Goal: Task Accomplishment & Management: Use online tool/utility

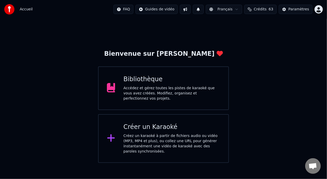
click at [163, 94] on div "Accédez et gérez toutes les pistes de karaoké que vous avez créées. Modifiez, o…" at bounding box center [171, 94] width 97 height 16
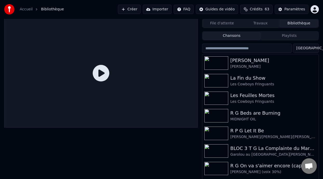
click at [295, 36] on button "Playlists" at bounding box center [289, 36] width 58 height 8
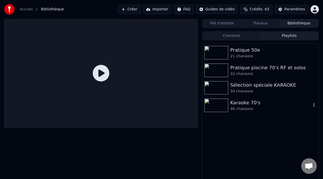
click at [259, 108] on div "46 chansons" at bounding box center [270, 108] width 81 height 5
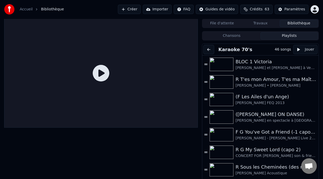
click at [208, 50] on button at bounding box center [208, 49] width 11 height 9
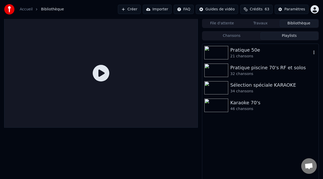
click at [265, 52] on div "Pratique 50e" at bounding box center [270, 49] width 81 height 7
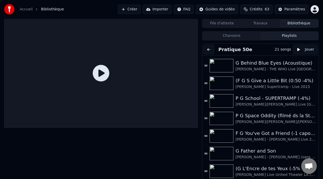
scroll to position [197, 0]
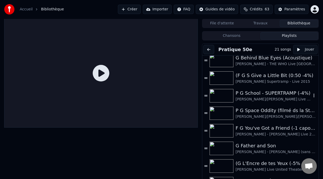
click at [279, 93] on div "P G School - SUPERTRAMP (-4%)" at bounding box center [273, 93] width 76 height 7
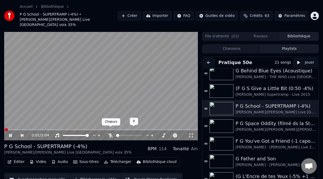
click at [110, 133] on icon at bounding box center [110, 135] width 5 height 4
click at [10, 133] on icon at bounding box center [14, 135] width 12 height 4
click at [11, 133] on icon at bounding box center [14, 135] width 12 height 4
click at [11, 134] on icon at bounding box center [10, 135] width 3 height 3
click at [11, 133] on icon at bounding box center [14, 135] width 12 height 4
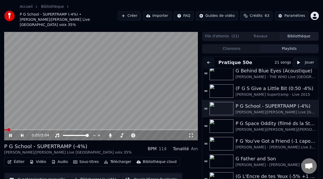
click at [12, 133] on icon at bounding box center [14, 135] width 12 height 4
click at [149, 135] on span at bounding box center [144, 135] width 10 height 1
click at [150, 134] on span at bounding box center [150, 135] width 3 height 3
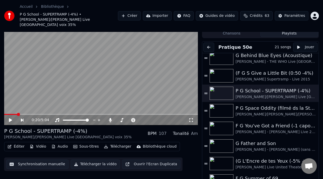
click at [20, 143] on button "Éditer" at bounding box center [15, 146] width 21 height 7
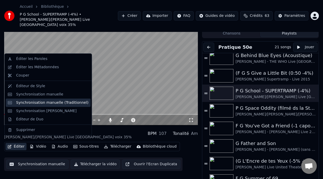
click at [57, 103] on div "Synchronisation manuelle (Traditionnel)" at bounding box center [52, 102] width 72 height 5
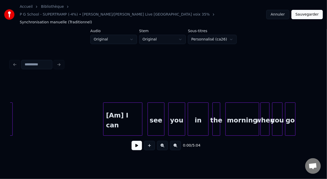
scroll to position [0, 401]
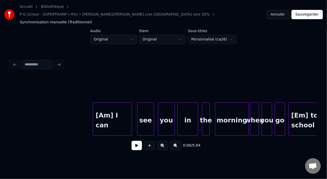
click at [177, 141] on button at bounding box center [175, 145] width 11 height 9
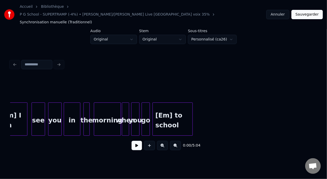
scroll to position [0, 396]
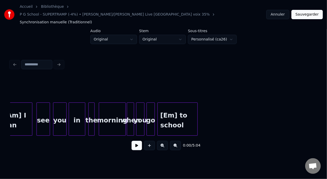
click at [164, 142] on button at bounding box center [162, 145] width 11 height 9
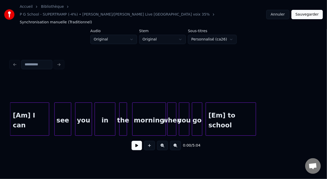
scroll to position [0, 505]
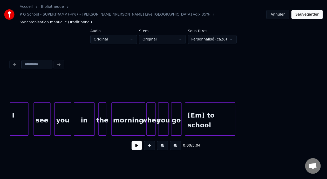
click at [197, 111] on div "[Em] to school" at bounding box center [210, 120] width 50 height 35
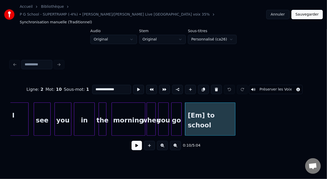
click at [92, 85] on input "**********" at bounding box center [111, 89] width 39 height 9
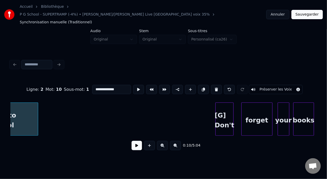
scroll to position [0, 747]
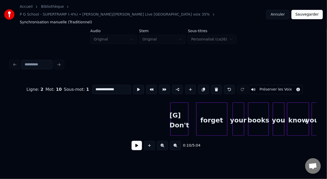
click at [175, 107] on div "[G] Don't" at bounding box center [179, 120] width 18 height 35
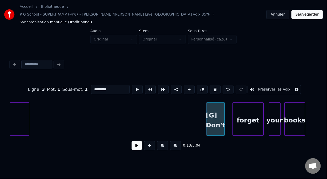
scroll to position [0, 731]
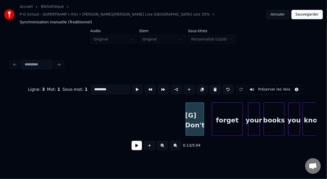
click at [192, 107] on div "[G] Don't" at bounding box center [195, 120] width 18 height 35
click at [91, 85] on input "*********" at bounding box center [110, 89] width 39 height 9
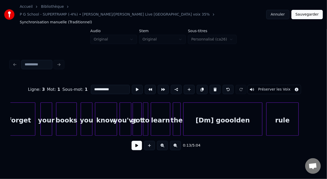
scroll to position [0, 953]
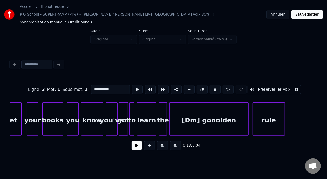
click at [196, 111] on div "[Dm] gooolden" at bounding box center [209, 120] width 79 height 35
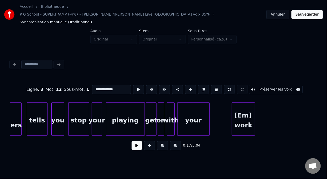
scroll to position [0, 1254]
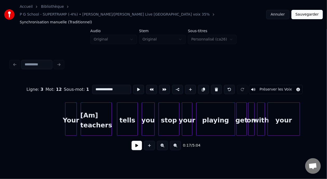
click at [71, 112] on div "Your" at bounding box center [70, 120] width 11 height 35
click at [72, 112] on div "Your" at bounding box center [71, 120] width 11 height 35
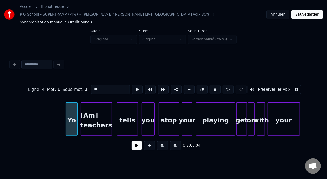
type input "*"
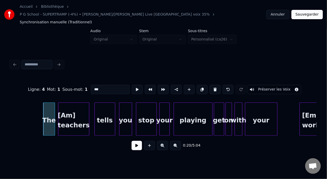
scroll to position [0, 1299]
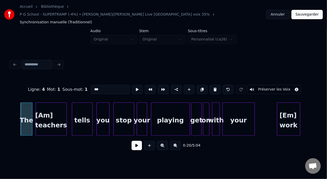
click at [288, 106] on div "[Em] work" at bounding box center [288, 120] width 23 height 35
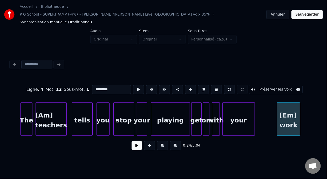
click at [92, 85] on input "*********" at bounding box center [111, 89] width 39 height 9
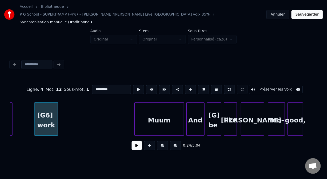
scroll to position [0, 1569]
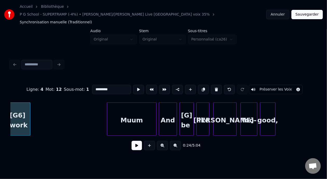
click at [188, 108] on div "[G] be" at bounding box center [187, 120] width 14 height 35
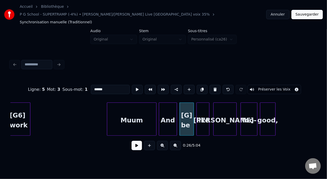
click at [91, 85] on input "******" at bounding box center [110, 89] width 39 height 9
type input "********"
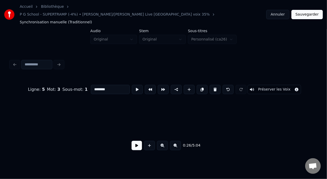
scroll to position [0, 3074]
click at [180, 141] on button at bounding box center [175, 145] width 11 height 9
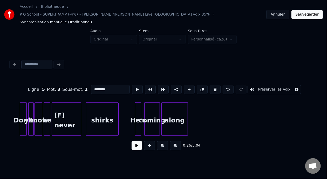
scroll to position [0, 1134]
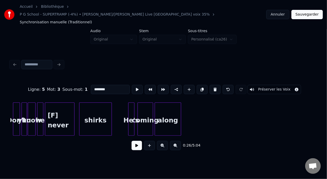
click at [162, 142] on button at bounding box center [162, 145] width 11 height 9
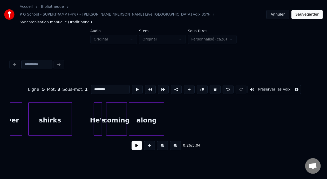
scroll to position [0, 1603]
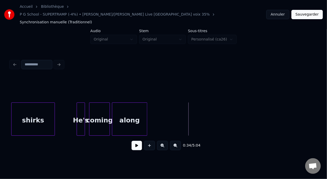
click at [132, 141] on button at bounding box center [137, 145] width 10 height 9
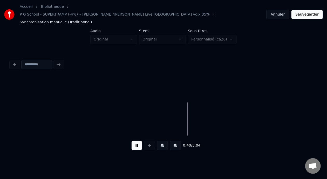
click at [132, 141] on button at bounding box center [137, 145] width 10 height 9
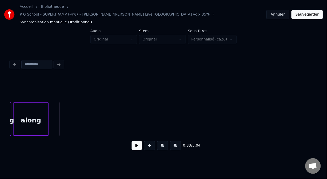
click at [134, 141] on button at bounding box center [137, 145] width 10 height 9
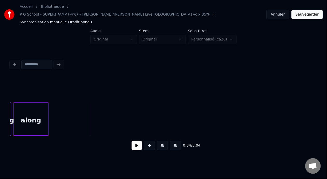
click at [29, 109] on div "along" at bounding box center [30, 120] width 35 height 35
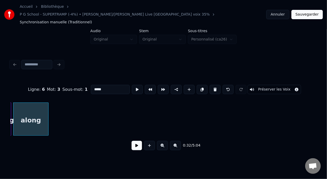
click at [135, 144] on button at bounding box center [137, 145] width 10 height 9
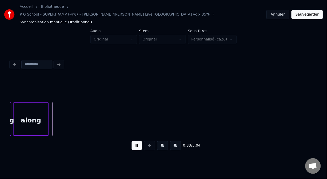
click at [134, 143] on button at bounding box center [137, 145] width 10 height 9
click at [36, 110] on div at bounding box center [36, 119] width 2 height 33
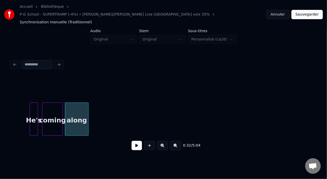
scroll to position [0, 1629]
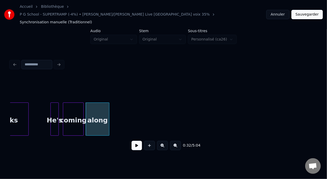
click at [74, 113] on div "coming" at bounding box center [73, 120] width 20 height 35
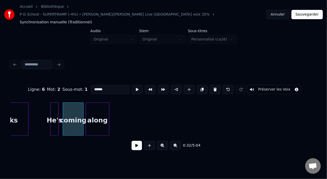
click at [135, 141] on button at bounding box center [137, 145] width 10 height 9
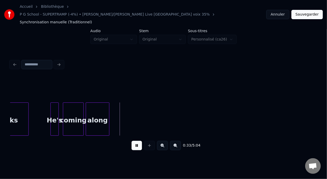
click at [135, 141] on button at bounding box center [137, 145] width 10 height 9
click at [102, 104] on div "along" at bounding box center [97, 120] width 23 height 35
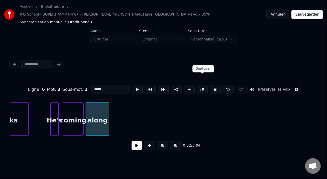
click at [201, 85] on button at bounding box center [202, 89] width 11 height 9
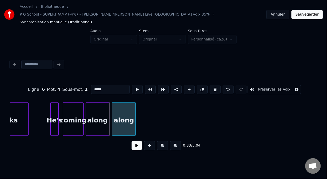
click at [128, 109] on div "along" at bounding box center [123, 120] width 23 height 35
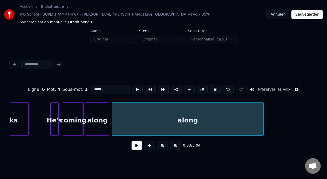
click at [263, 112] on div at bounding box center [263, 119] width 2 height 33
click at [195, 112] on div "along" at bounding box center [187, 120] width 151 height 35
click at [98, 85] on input "*****" at bounding box center [110, 89] width 39 height 9
type input "*"
click at [178, 141] on button at bounding box center [175, 145] width 11 height 9
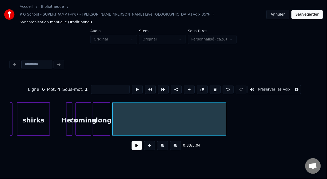
click at [178, 141] on button at bounding box center [175, 145] width 11 height 9
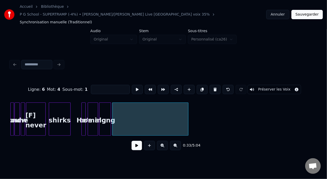
click at [178, 141] on button at bounding box center [175, 145] width 11 height 9
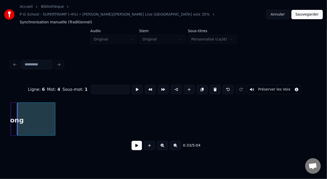
scroll to position [0, 424]
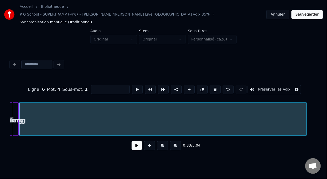
click at [306, 111] on div at bounding box center [306, 119] width 2 height 33
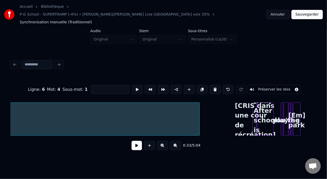
scroll to position [0, 548]
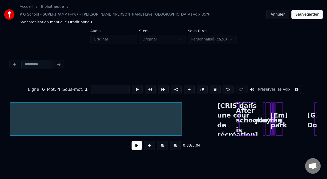
click at [165, 141] on button at bounding box center [162, 145] width 11 height 9
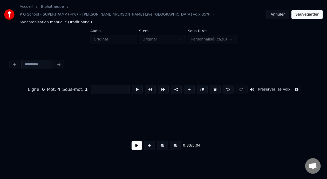
scroll to position [0, 981]
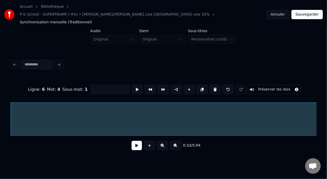
click at [137, 141] on button at bounding box center [137, 145] width 10 height 9
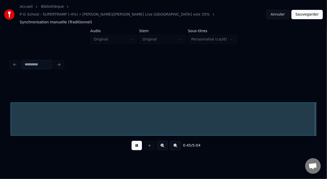
scroll to position [0, 1171]
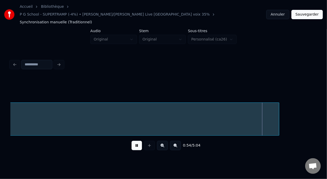
click at [132, 141] on button at bounding box center [137, 145] width 10 height 9
click at [263, 112] on div at bounding box center [263, 119] width 2 height 33
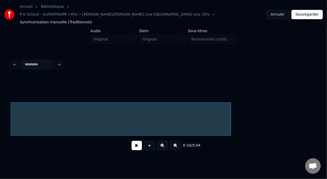
scroll to position [0, 1214]
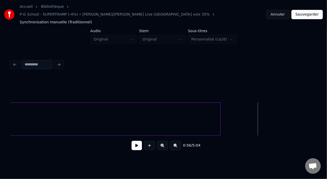
click at [136, 142] on button at bounding box center [137, 145] width 10 height 9
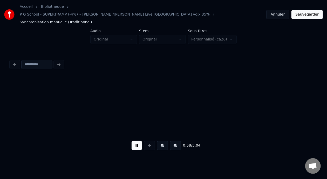
scroll to position [0, 1521]
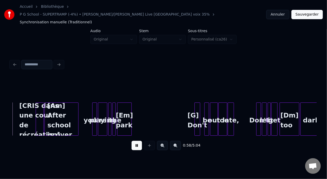
click at [135, 142] on button at bounding box center [137, 145] width 10 height 9
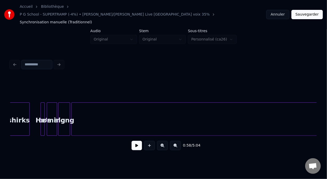
scroll to position [0, 784]
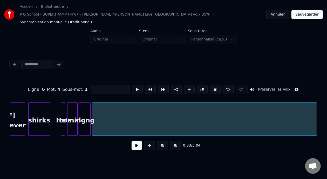
click at [91, 85] on input at bounding box center [110, 89] width 39 height 9
type input "**********"
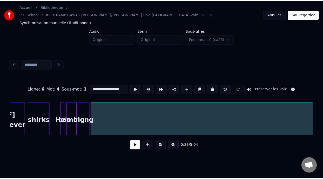
scroll to position [0, 0]
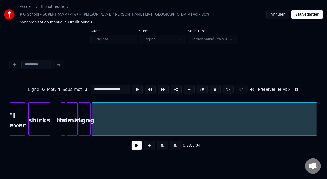
click at [309, 10] on button "Sauvegarder" at bounding box center [306, 14] width 31 height 9
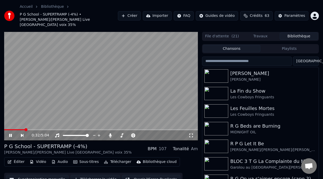
scroll to position [17, 0]
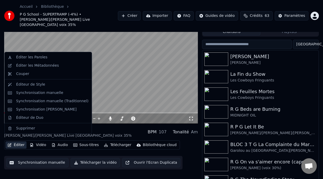
click at [20, 141] on button "Éditer" at bounding box center [15, 144] width 21 height 7
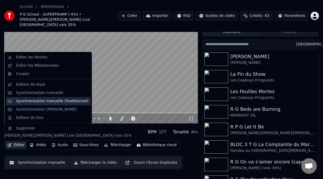
click at [47, 102] on div "Synchronisation manuelle (Traditionnel)" at bounding box center [52, 101] width 72 height 5
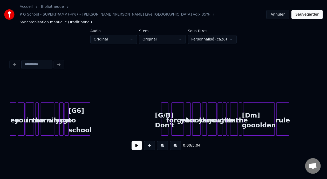
scroll to position [0, 189]
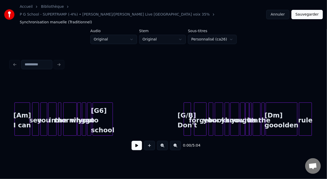
click at [164, 141] on button at bounding box center [162, 145] width 11 height 9
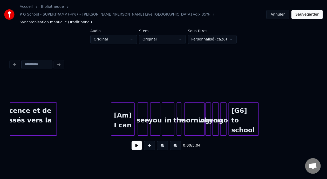
scroll to position [0, 194]
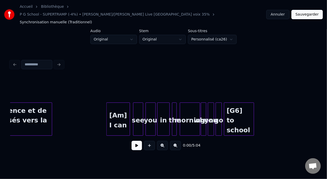
click at [164, 141] on button at bounding box center [162, 145] width 11 height 9
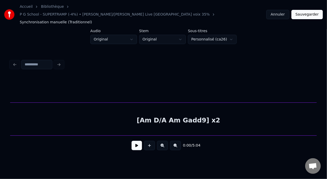
scroll to position [0, 2139]
click at [310, 12] on button "Sauvegarder" at bounding box center [306, 14] width 31 height 9
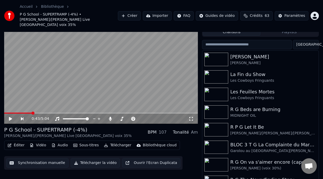
scroll to position [17, 0]
click at [11, 116] on icon at bounding box center [14, 118] width 12 height 4
click at [11, 117] on icon at bounding box center [10, 118] width 3 height 3
click at [11, 116] on icon at bounding box center [14, 118] width 12 height 4
click at [11, 117] on icon at bounding box center [10, 118] width 3 height 3
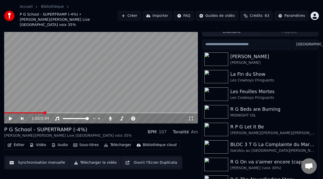
click at [11, 116] on icon at bounding box center [14, 118] width 12 height 4
click at [11, 117] on icon at bounding box center [10, 118] width 3 height 3
click at [10, 116] on icon at bounding box center [14, 118] width 12 height 4
click at [10, 117] on icon at bounding box center [10, 118] width 3 height 3
click at [55, 111] on span at bounding box center [55, 112] width 3 height 3
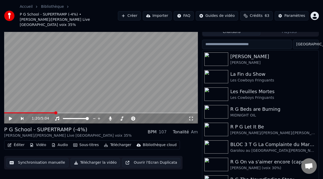
click at [9, 117] on icon at bounding box center [10, 119] width 3 height 4
click at [11, 116] on icon at bounding box center [14, 118] width 12 height 4
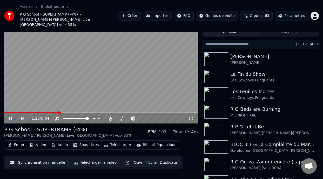
click at [11, 116] on icon at bounding box center [14, 118] width 12 height 4
click at [12, 116] on icon at bounding box center [14, 118] width 12 height 4
click at [39, 112] on span at bounding box center [22, 112] width 36 height 1
click at [11, 117] on icon at bounding box center [10, 118] width 3 height 3
click at [11, 117] on icon at bounding box center [10, 119] width 3 height 4
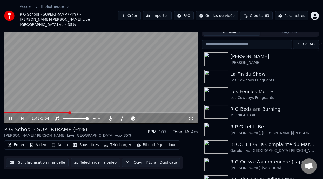
click at [10, 116] on icon at bounding box center [14, 118] width 12 height 4
click at [150, 117] on span at bounding box center [150, 118] width 3 height 3
click at [69, 118] on span at bounding box center [66, 118] width 7 height 1
click at [72, 117] on span at bounding box center [72, 118] width 3 height 3
click at [6, 112] on span at bounding box center [36, 112] width 65 height 1
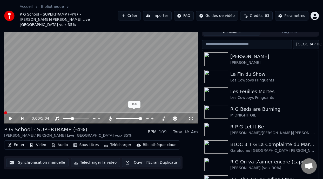
click at [125, 118] on span at bounding box center [129, 118] width 26 height 1
click at [119, 141] on button "Télécharger" at bounding box center [117, 144] width 31 height 7
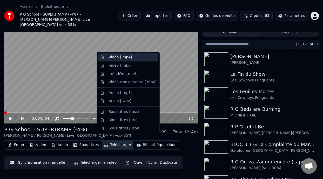
click at [128, 57] on div "Vidéo [.mp4]" at bounding box center [119, 57] width 23 height 5
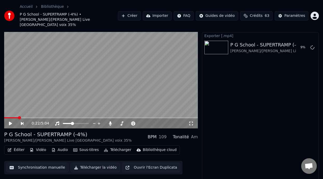
click at [18, 116] on span at bounding box center [19, 117] width 3 height 3
click at [29, 116] on span at bounding box center [30, 117] width 3 height 3
click at [31, 116] on span at bounding box center [31, 117] width 3 height 3
click at [39, 116] on span at bounding box center [40, 117] width 3 height 3
click at [43, 116] on span at bounding box center [44, 117] width 3 height 3
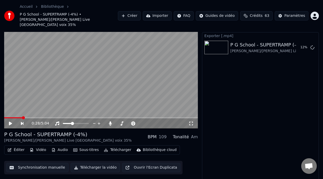
click at [22, 116] on span at bounding box center [23, 117] width 3 height 3
click at [17, 116] on span at bounding box center [18, 117] width 3 height 3
click at [11, 121] on icon at bounding box center [14, 123] width 12 height 4
click at [11, 122] on icon at bounding box center [10, 123] width 3 height 3
click at [11, 121] on icon at bounding box center [14, 123] width 12 height 4
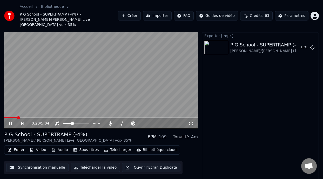
click at [11, 122] on icon at bounding box center [10, 123] width 3 height 3
click at [11, 117] on span at bounding box center [10, 117] width 13 height 1
click at [9, 122] on icon at bounding box center [10, 124] width 3 height 4
click at [10, 121] on icon at bounding box center [14, 123] width 12 height 4
click at [11, 121] on icon at bounding box center [14, 123] width 12 height 4
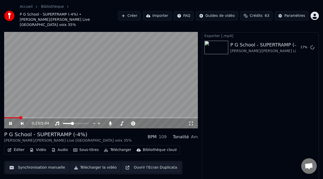
click at [10, 121] on icon at bounding box center [14, 123] width 12 height 4
click at [9, 121] on div "0:30 / 5:04" at bounding box center [100, 123] width 189 height 5
click at [9, 121] on div "0:31 / 5:04" at bounding box center [100, 123] width 189 height 5
click at [10, 122] on icon at bounding box center [10, 123] width 3 height 3
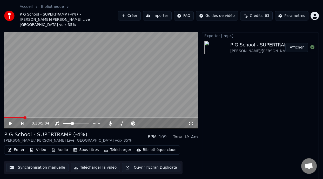
click at [298, 43] on button "Afficher" at bounding box center [296, 47] width 23 height 9
